Goal: Task Accomplishment & Management: Manage account settings

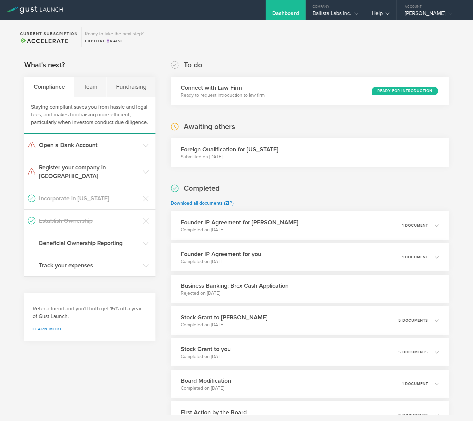
scroll to position [114, 0]
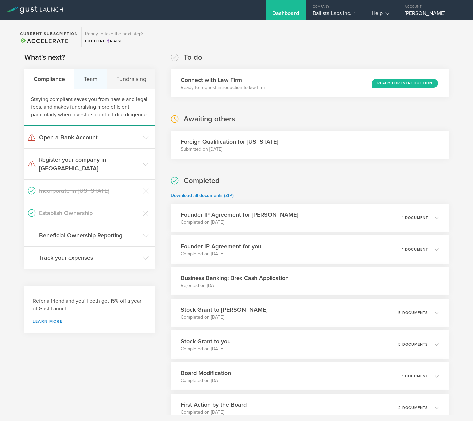
click at [82, 85] on div "Team" at bounding box center [90, 79] width 33 height 20
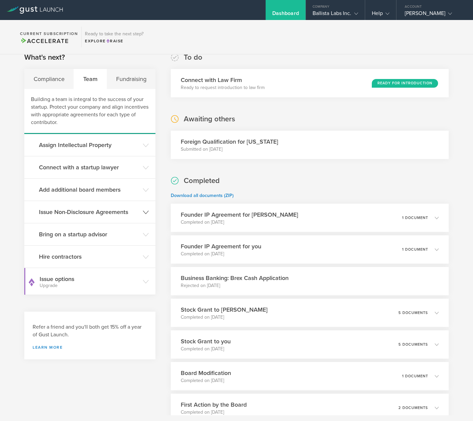
click at [129, 217] on header "Issue Non-Disclosure Agreements" at bounding box center [89, 212] width 131 height 22
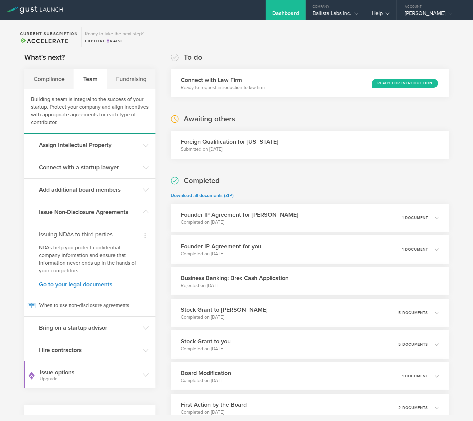
drag, startPoint x: 9, startPoint y: 257, endPoint x: 10, endPoint y: 245, distance: 11.3
click at [9, 255] on div "What's next? Compliance Team Fundraising Building a team is integral to the suc…" at bounding box center [236, 285] width 473 height 483
click at [10, 245] on div "What's next? Compliance Team Fundraising Building a team is integral to the suc…" at bounding box center [236, 285] width 473 height 483
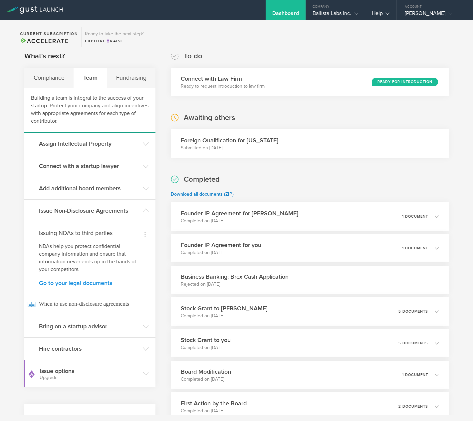
click at [85, 282] on link "Go to your legal documents" at bounding box center [90, 283] width 102 height 6
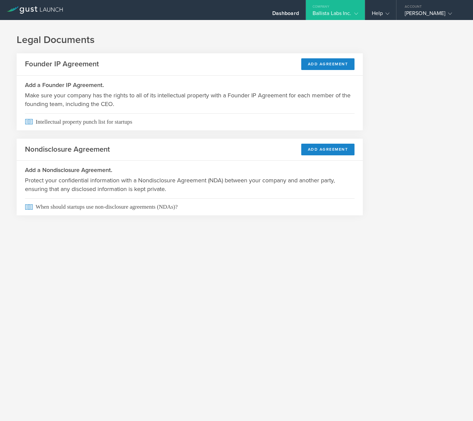
click at [243, 152] on header "Nondisclosure Agreement Add Agreement" at bounding box center [190, 150] width 346 height 22
